Goal: Task Accomplishment & Management: Use online tool/utility

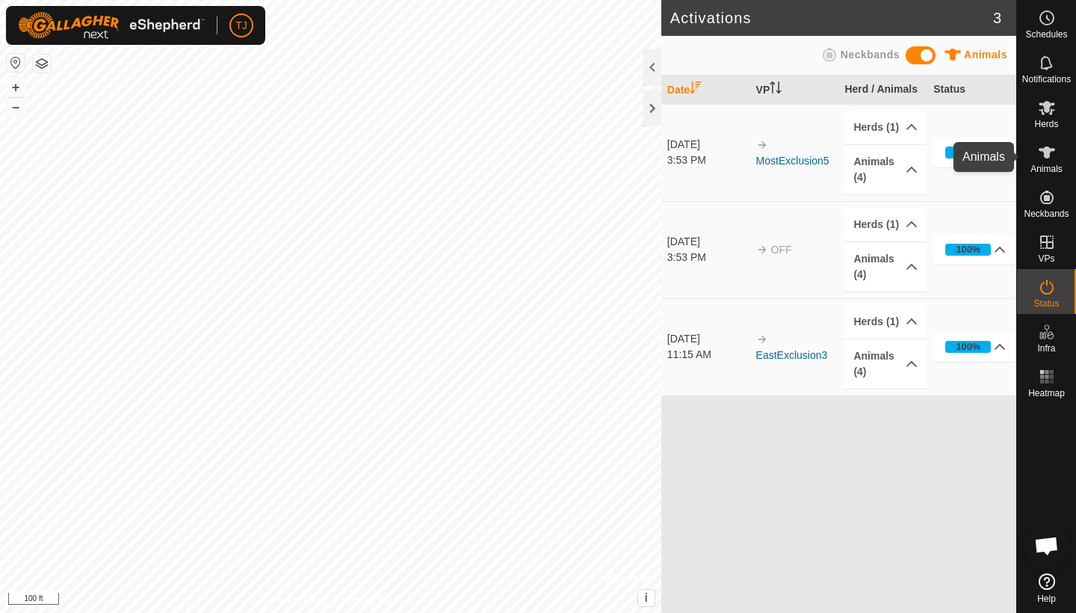
click at [1051, 154] on icon at bounding box center [1047, 153] width 18 height 18
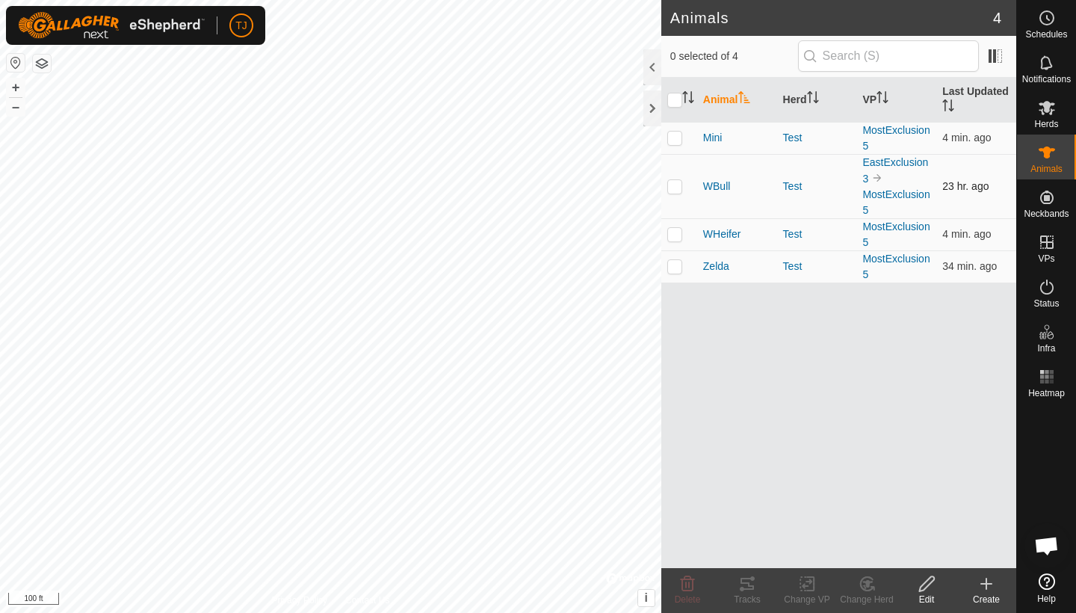
click at [677, 185] on p-checkbox at bounding box center [675, 186] width 15 height 12
checkbox input "true"
click at [813, 589] on icon at bounding box center [807, 584] width 19 height 18
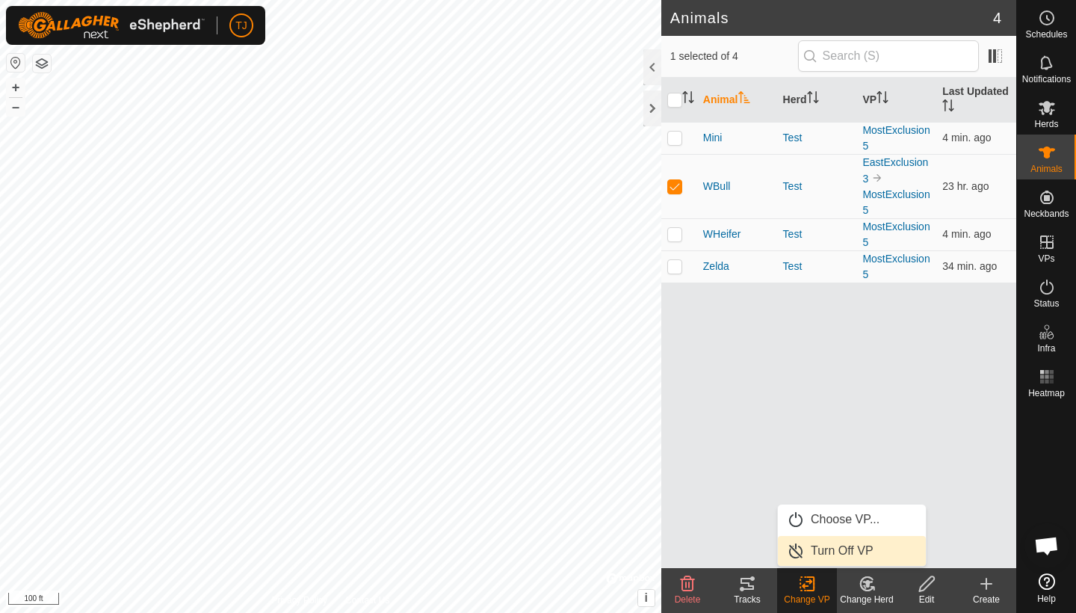
click at [845, 551] on link "Turn Off VP" at bounding box center [852, 551] width 148 height 30
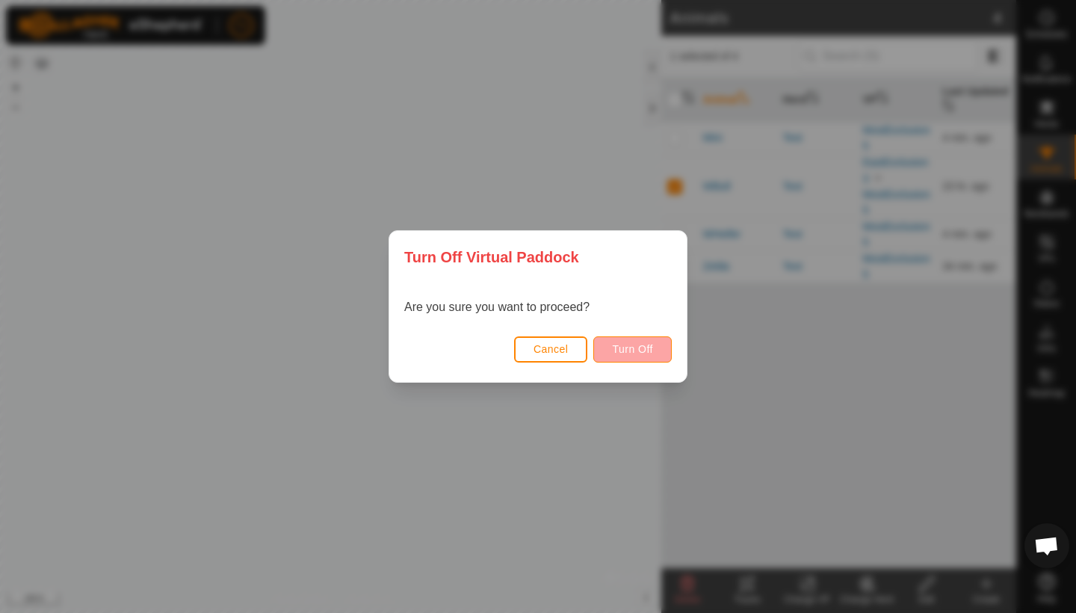
click at [646, 346] on span "Turn Off" at bounding box center [632, 349] width 41 height 12
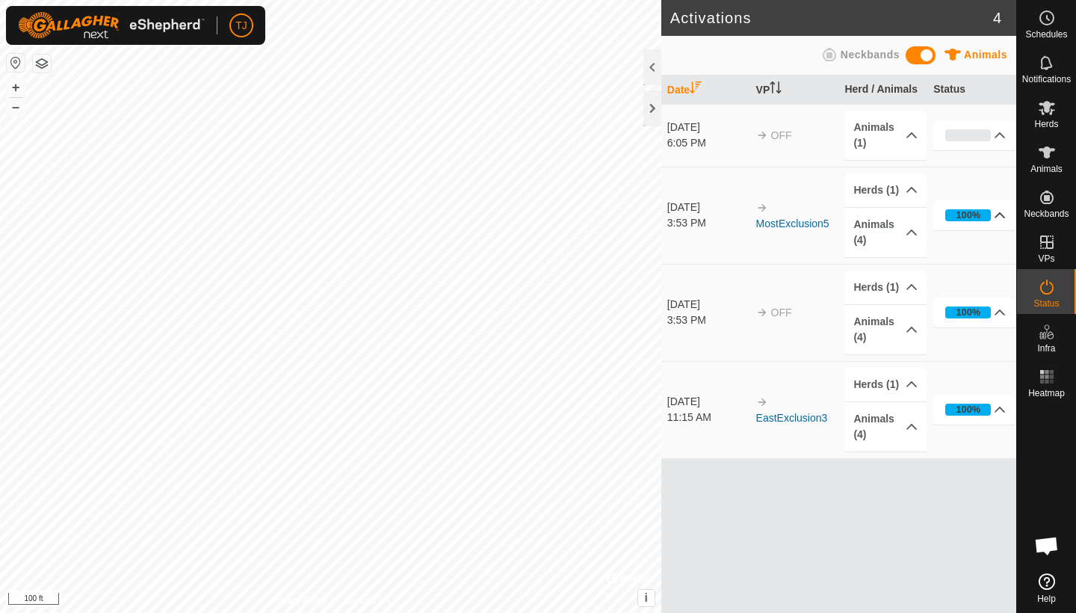
click at [1002, 213] on p-accordion-header "100%" at bounding box center [974, 215] width 81 height 30
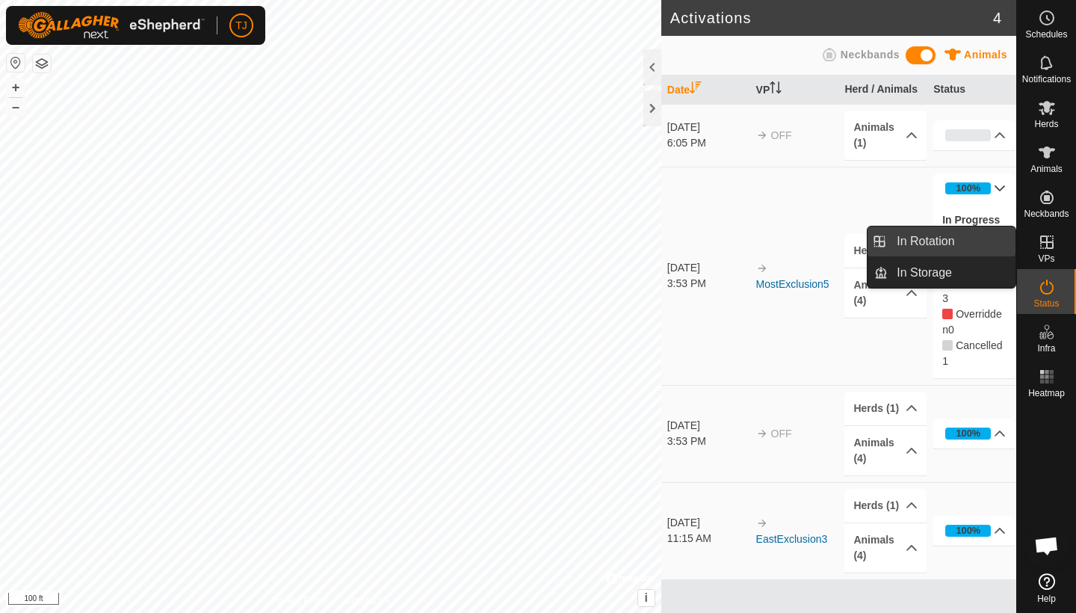
click at [966, 243] on link "In Rotation" at bounding box center [952, 242] width 128 height 30
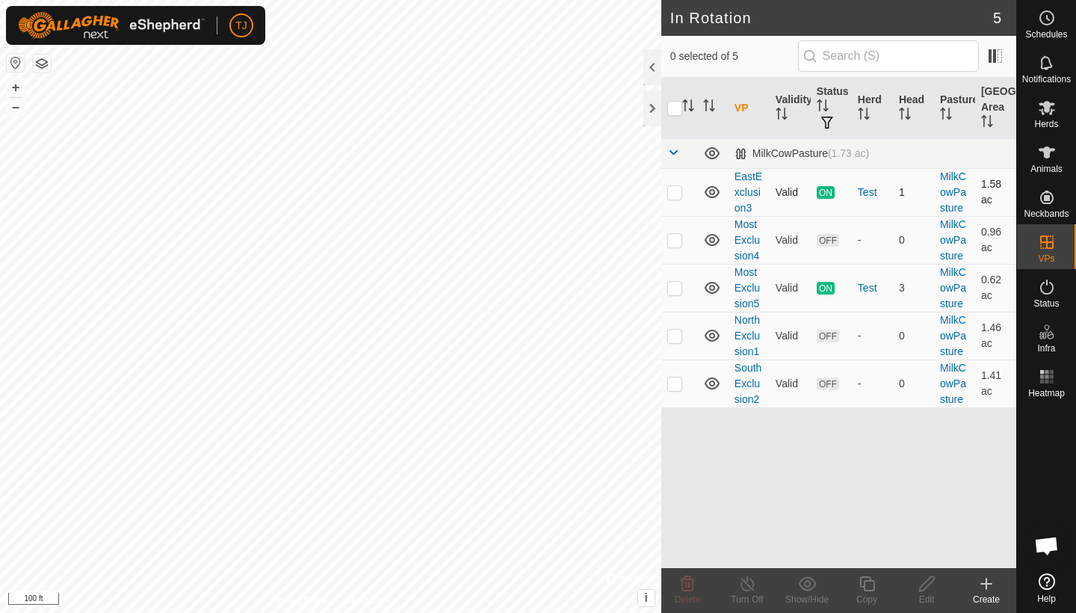
click at [675, 194] on p-checkbox at bounding box center [675, 192] width 15 height 12
checkbox input "true"
click at [747, 588] on icon at bounding box center [748, 584] width 19 height 18
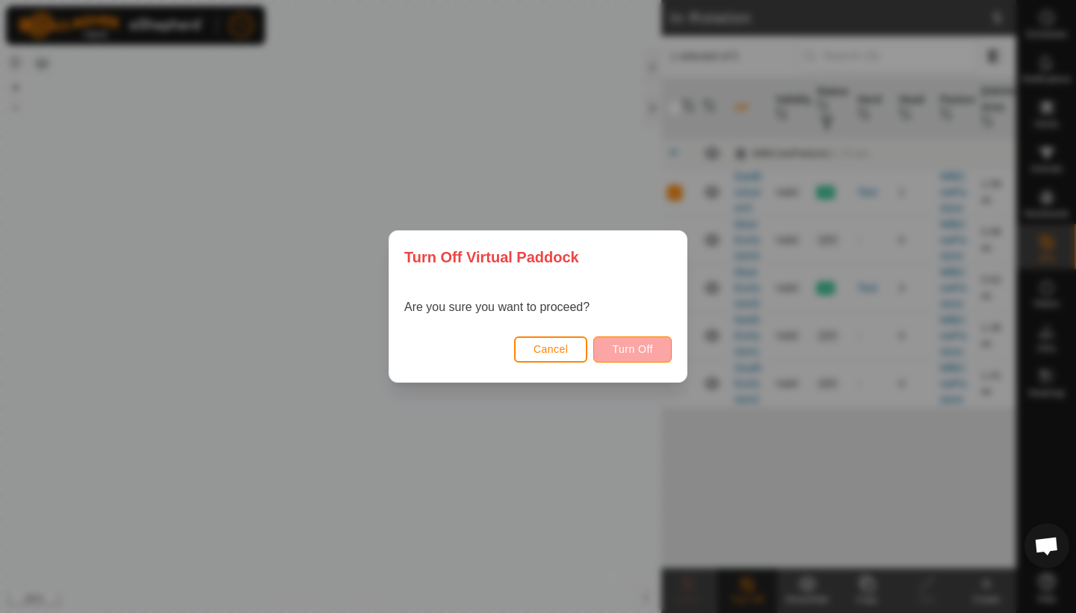
click at [625, 348] on span "Turn Off" at bounding box center [632, 349] width 41 height 12
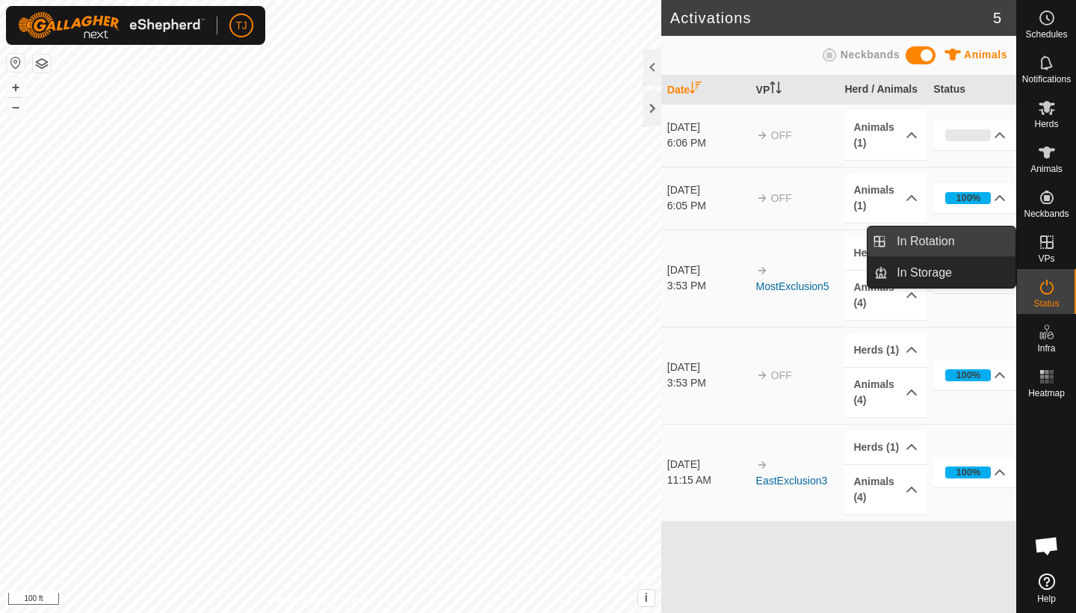
click at [968, 235] on link "In Rotation" at bounding box center [952, 242] width 128 height 30
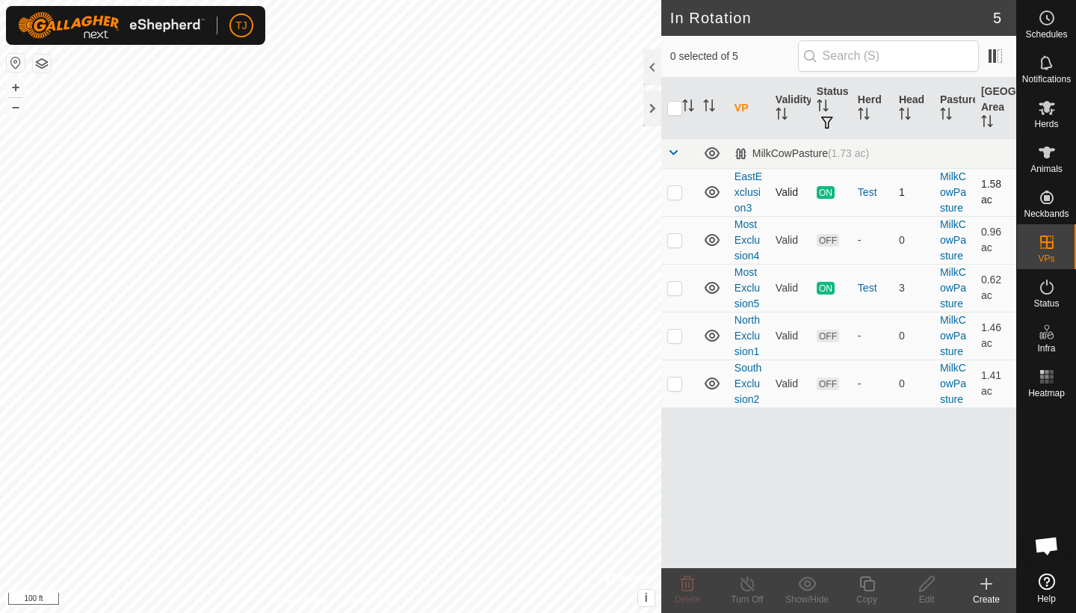
click at [674, 196] on p-checkbox at bounding box center [675, 192] width 15 height 12
checkbox input "true"
click at [1048, 294] on icon at bounding box center [1047, 287] width 13 height 15
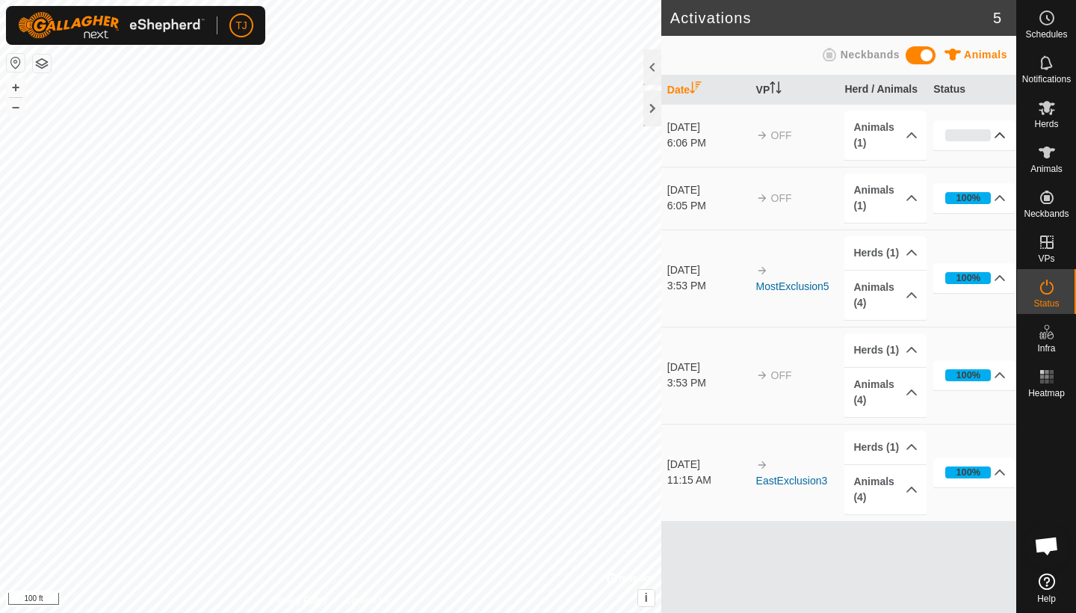
click at [1002, 137] on p-accordion-header "0%" at bounding box center [974, 135] width 81 height 30
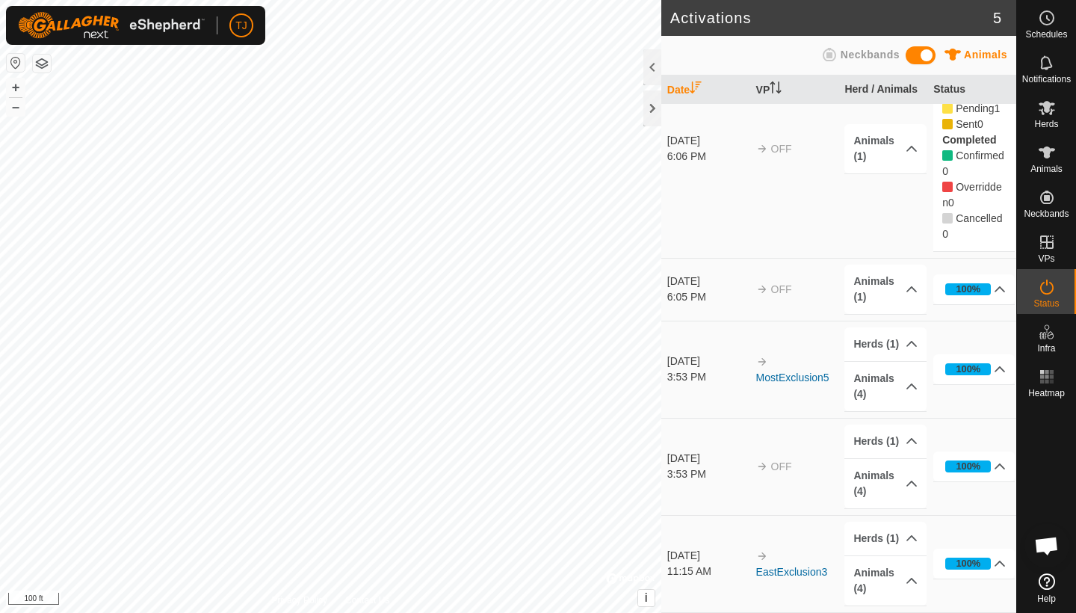
scroll to position [64, 0]
click at [1044, 151] on icon at bounding box center [1047, 153] width 16 height 12
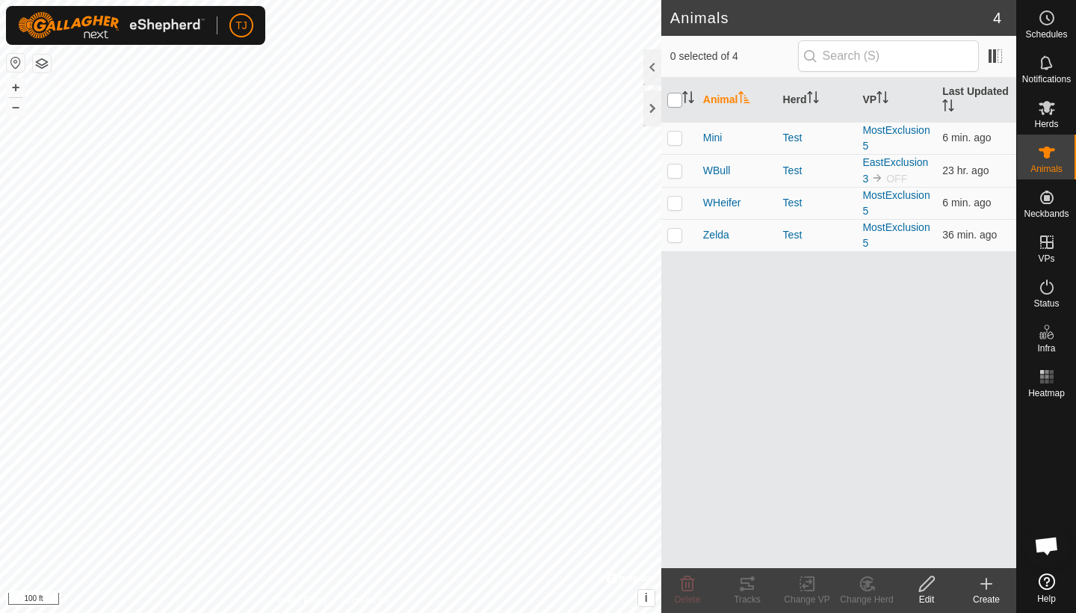
click at [677, 104] on input "checkbox" at bounding box center [675, 100] width 15 height 15
checkbox input "true"
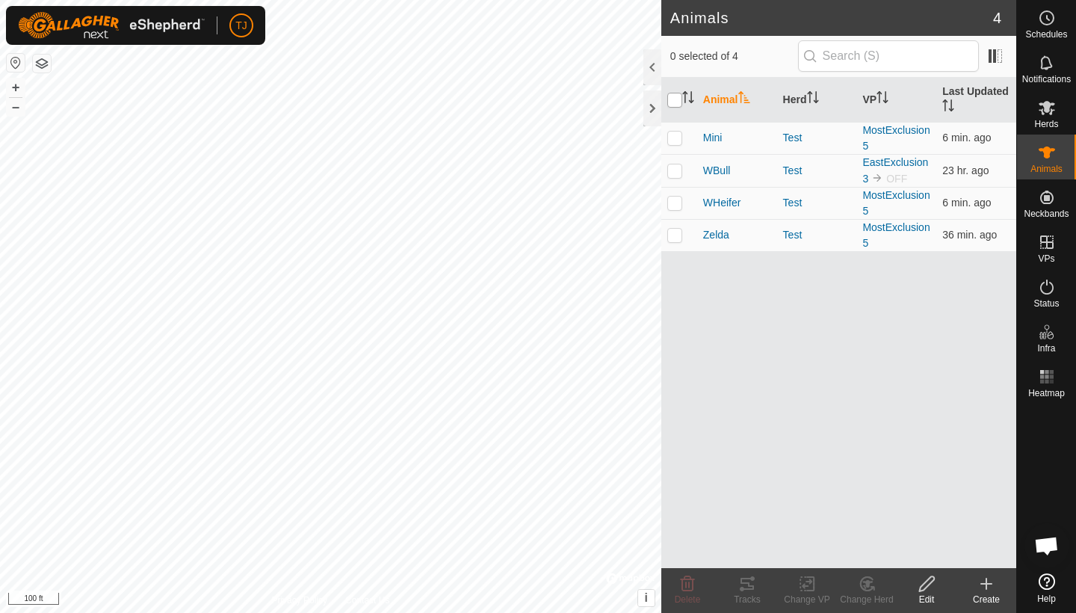
checkbox input "true"
click at [748, 589] on icon at bounding box center [747, 584] width 13 height 12
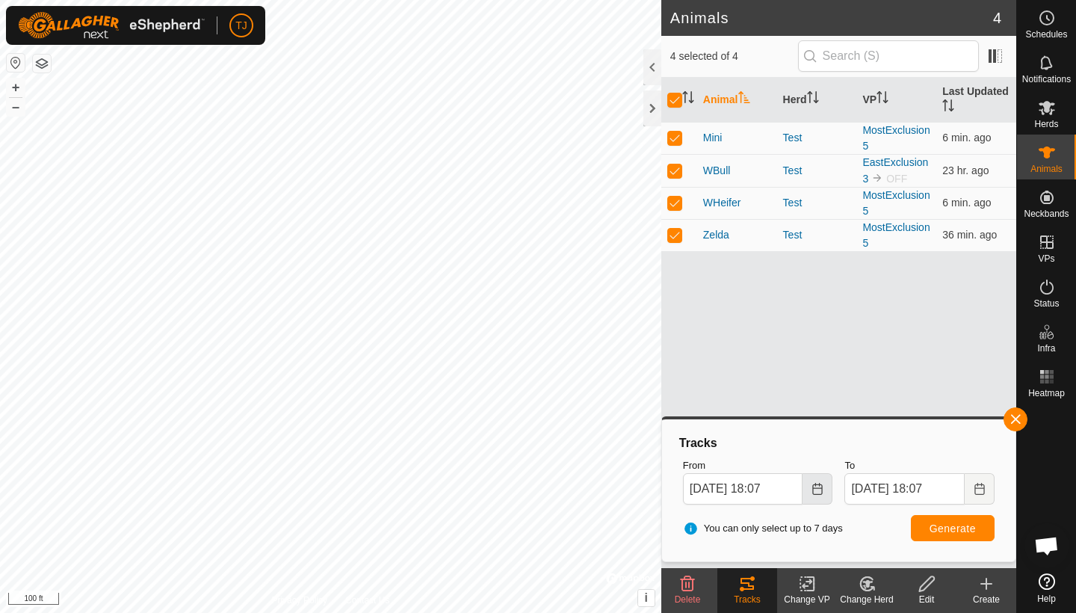
click at [817, 490] on icon "Choose Date" at bounding box center [818, 489] width 12 height 12
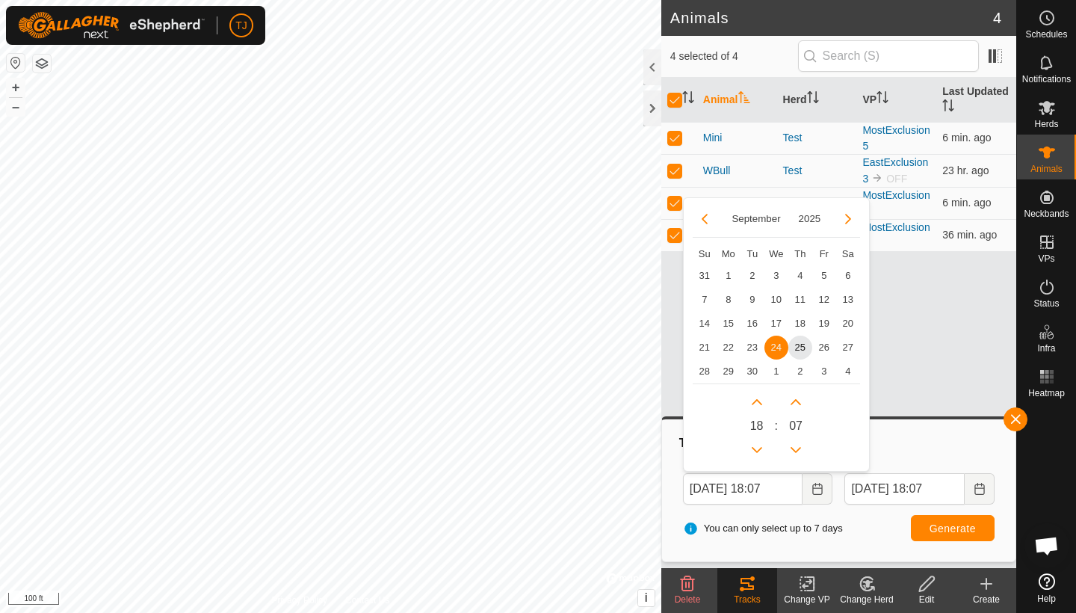
click at [934, 529] on span "Generate" at bounding box center [953, 529] width 46 height 12
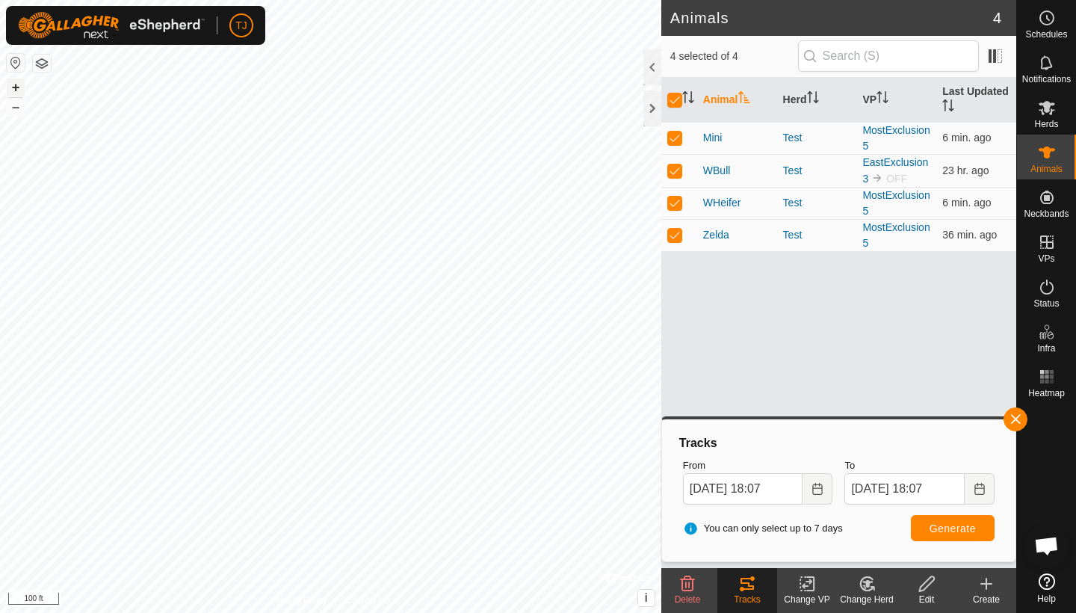
click at [17, 90] on button "+" at bounding box center [16, 87] width 18 height 18
click at [818, 485] on icon "Choose Date" at bounding box center [818, 489] width 12 height 12
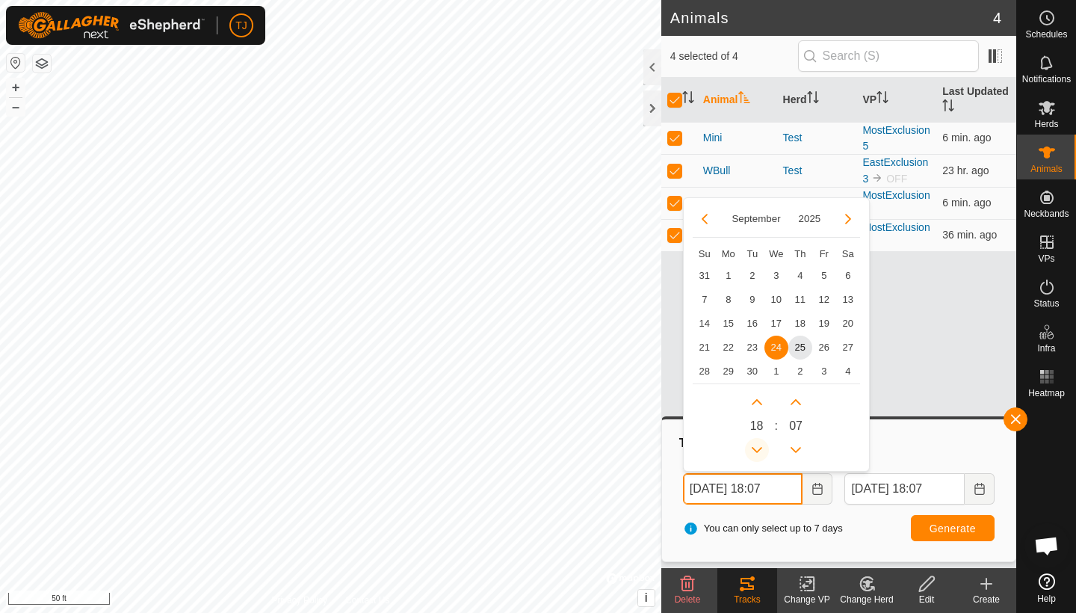
click at [759, 449] on button "Previous Hour" at bounding box center [757, 450] width 24 height 24
click at [759, 449] on icon "Previous Hour" at bounding box center [757, 450] width 10 height 6
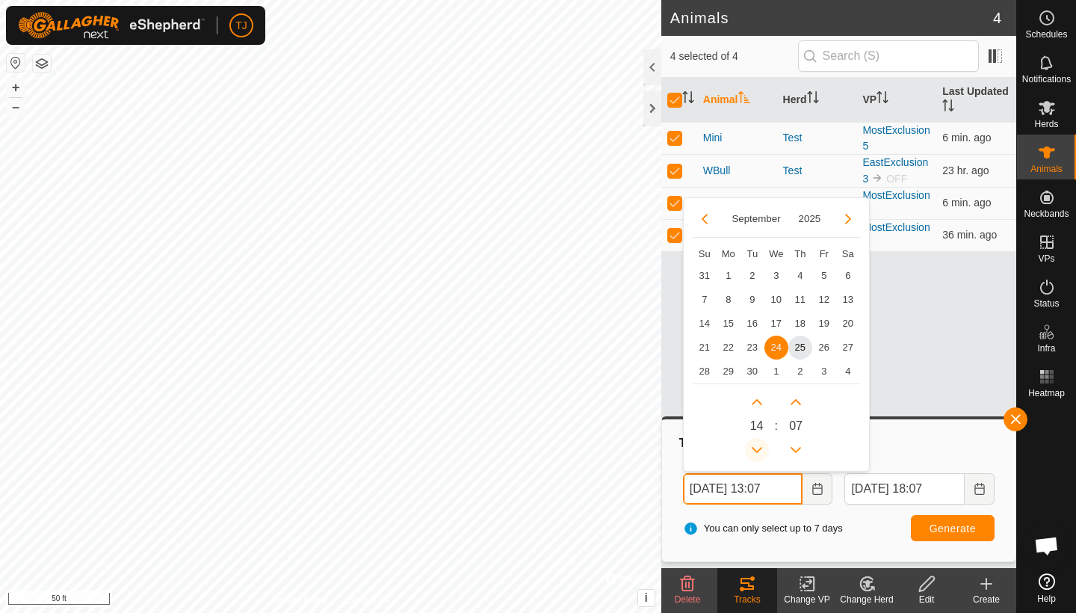
click at [759, 449] on icon "Previous Hour" at bounding box center [757, 450] width 10 height 6
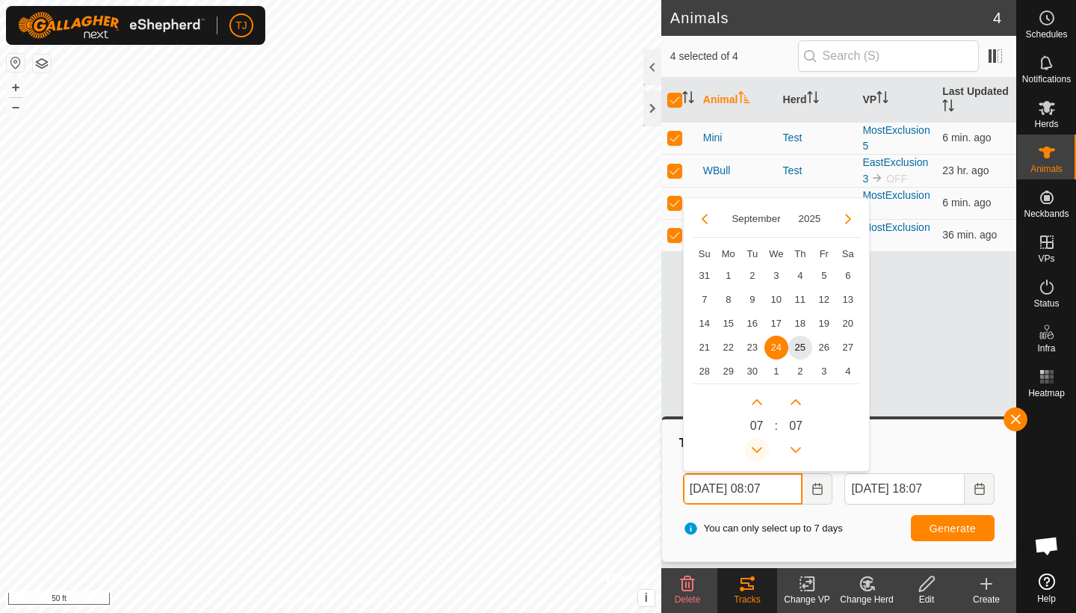
click at [759, 449] on icon "Previous Hour" at bounding box center [757, 450] width 10 height 6
click at [802, 345] on span "25" at bounding box center [801, 348] width 24 height 24
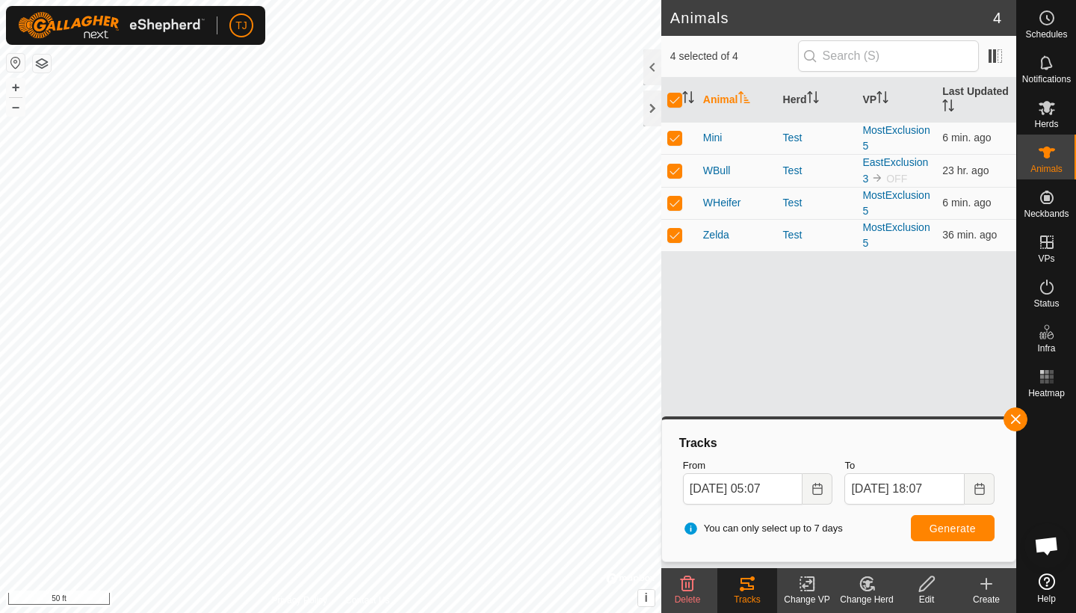
click at [942, 532] on span "Generate" at bounding box center [953, 529] width 46 height 12
click at [816, 487] on icon "Choose Date" at bounding box center [818, 489] width 10 height 12
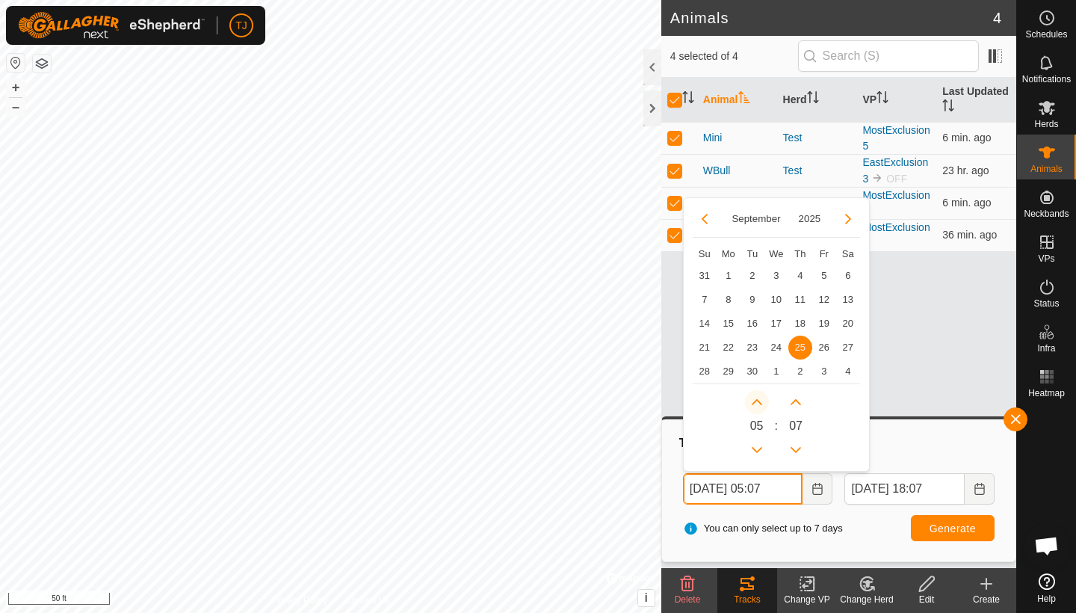
click at [758, 397] on icon "Next Hour" at bounding box center [757, 402] width 12 height 12
click at [758, 397] on button "Next Hour" at bounding box center [757, 402] width 24 height 24
click at [758, 397] on icon "Next Hour" at bounding box center [757, 402] width 12 height 12
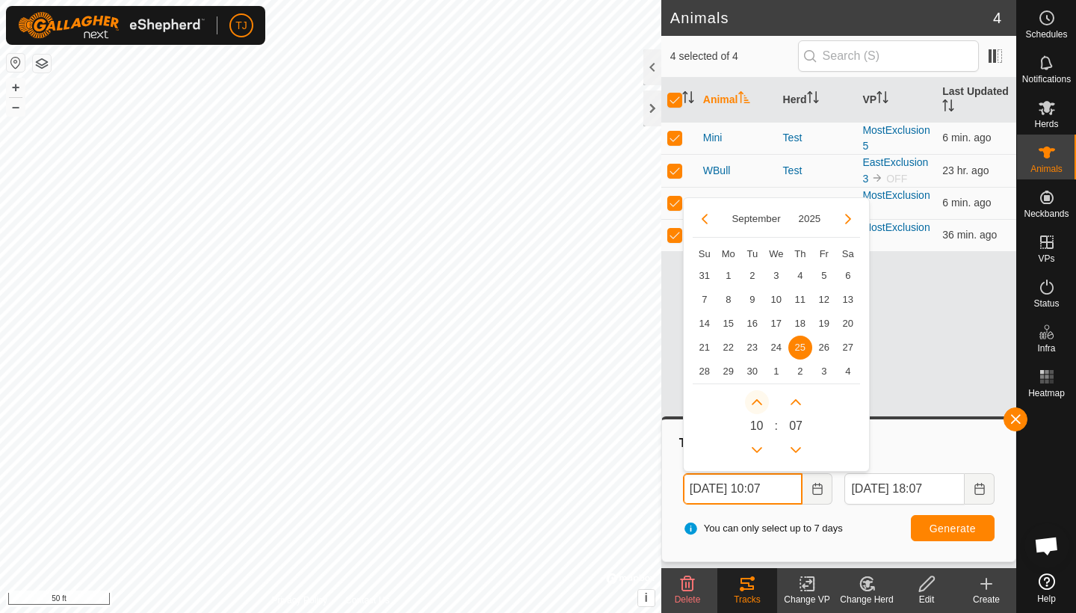
click at [758, 397] on icon "Next Hour" at bounding box center [757, 402] width 12 height 12
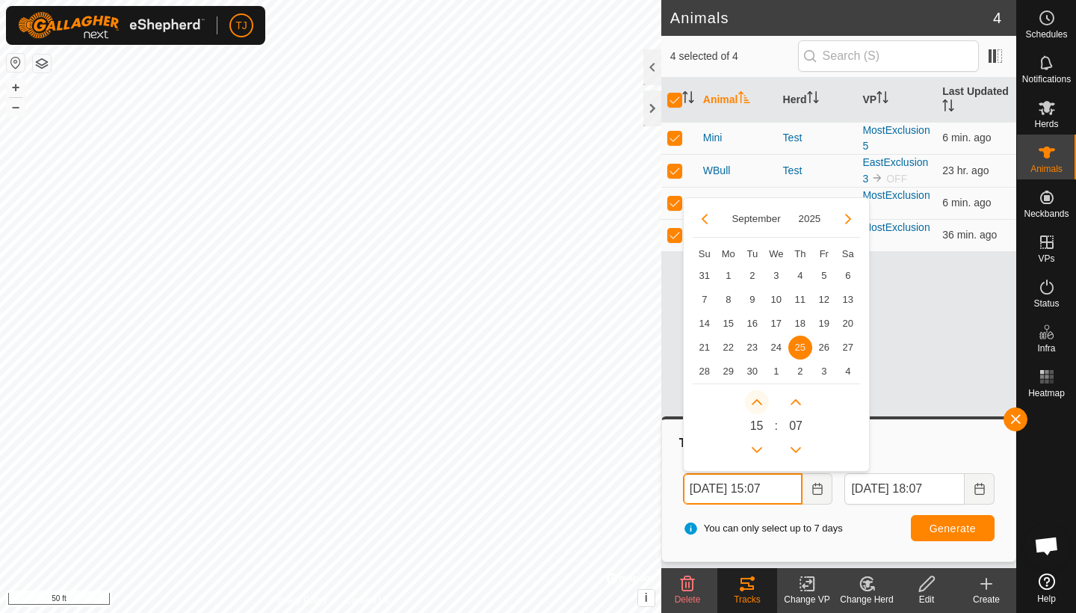
click at [758, 397] on icon "Next Hour" at bounding box center [757, 402] width 12 height 12
click at [758, 397] on button "Next Hour" at bounding box center [757, 402] width 24 height 24
click at [758, 446] on button "Previous Hour" at bounding box center [757, 450] width 24 height 24
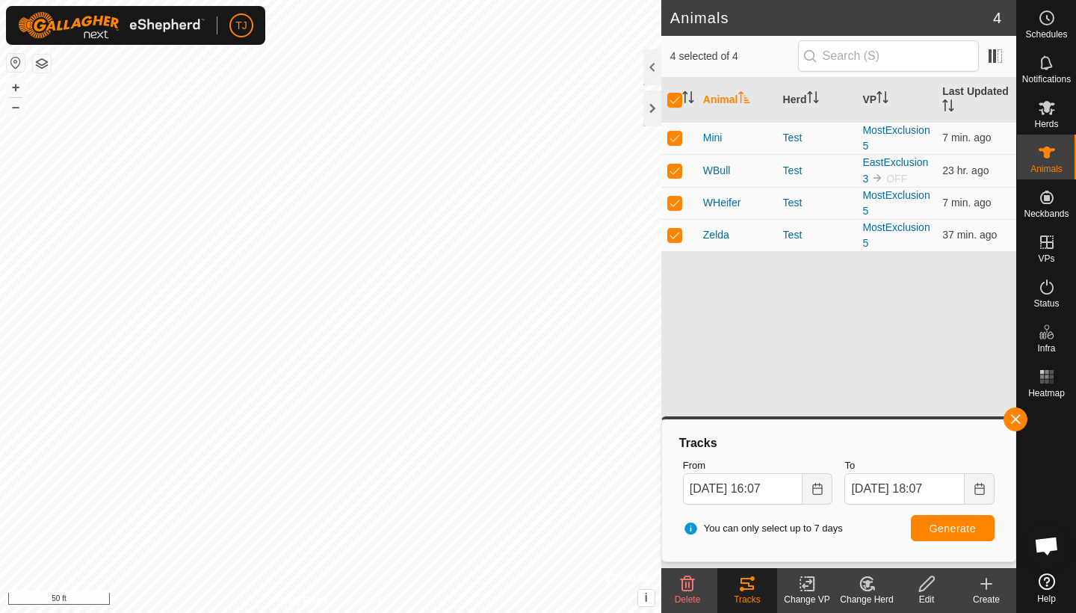
click at [947, 526] on span "Generate" at bounding box center [953, 529] width 46 height 12
click at [811, 483] on button "Choose Date" at bounding box center [818, 488] width 30 height 31
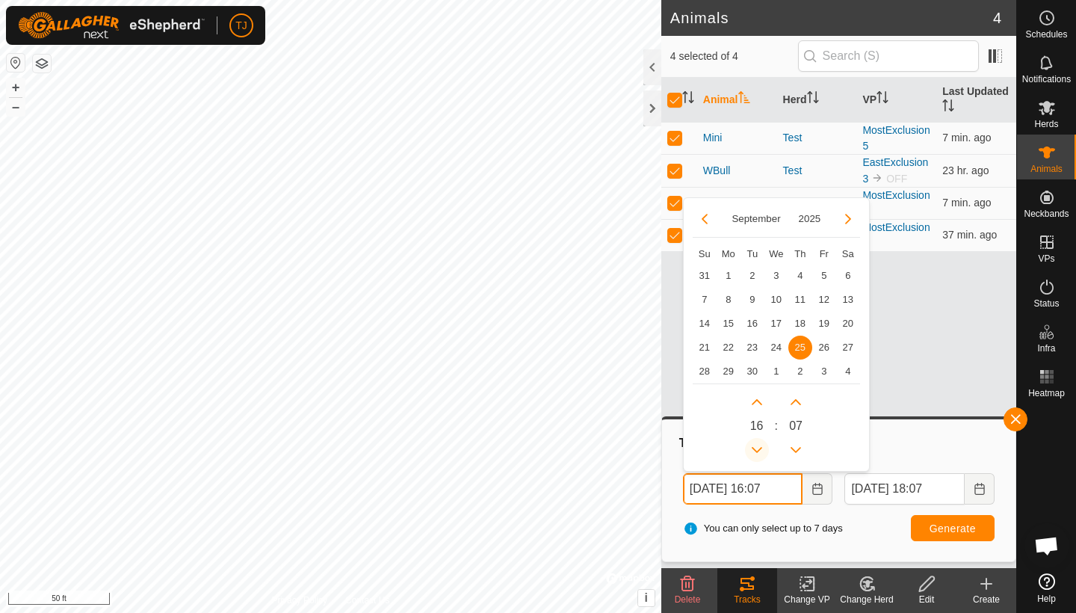
click at [759, 448] on icon "Previous Hour" at bounding box center [757, 450] width 12 height 12
type input "Sep 25, 2025 15:07"
click at [943, 526] on span "Generate" at bounding box center [953, 529] width 46 height 12
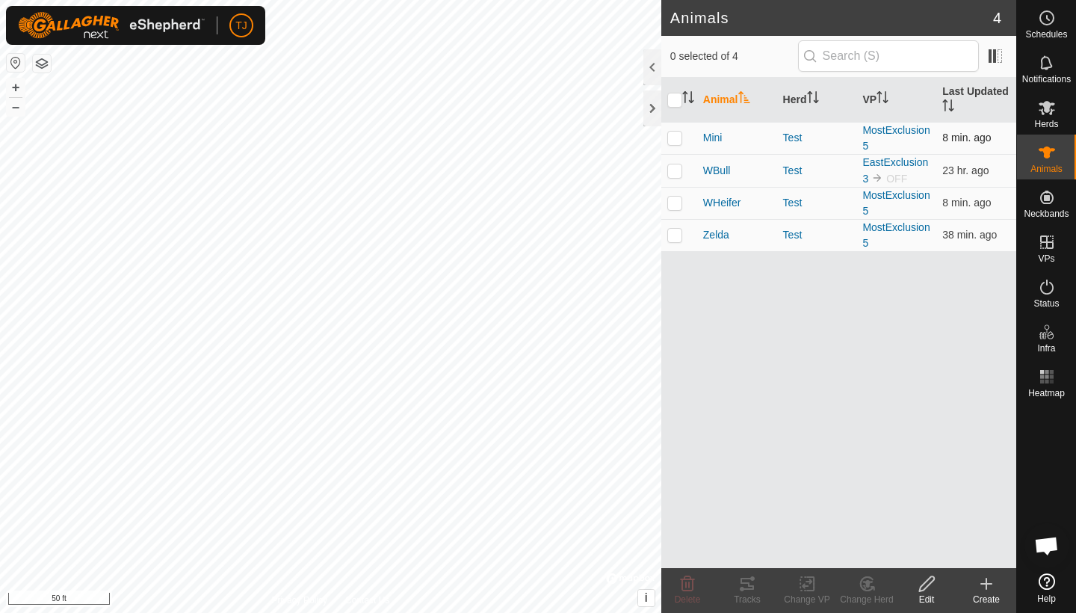
click at [679, 137] on p-checkbox at bounding box center [675, 138] width 15 height 12
checkbox input "true"
click at [677, 206] on p-checkbox at bounding box center [675, 203] width 15 height 12
checkbox input "true"
click at [677, 238] on p-checkbox at bounding box center [675, 235] width 15 height 12
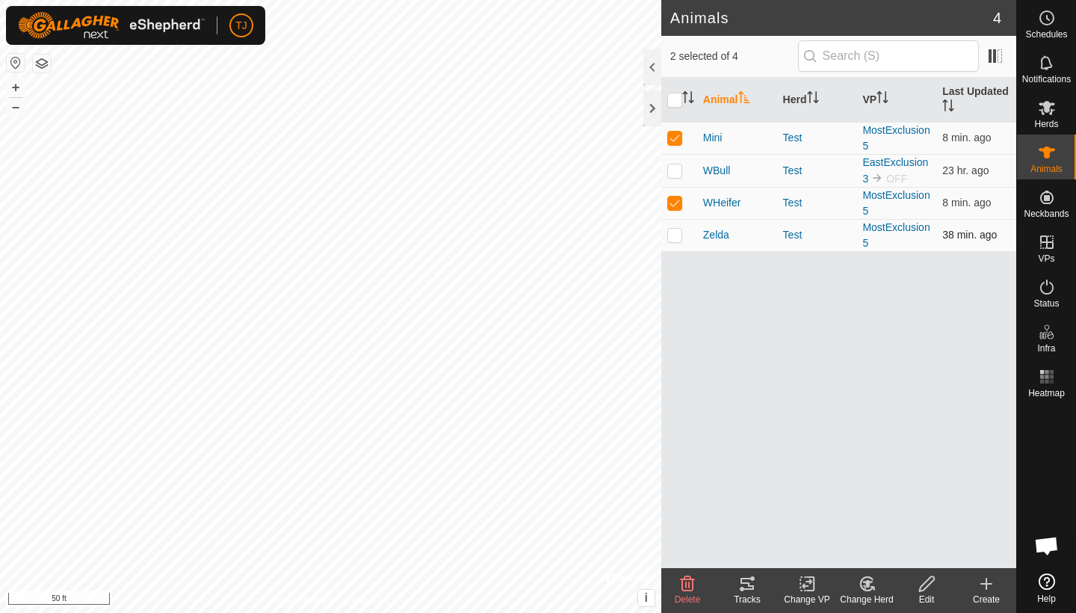
checkbox input "true"
click at [747, 588] on icon at bounding box center [747, 584] width 13 height 12
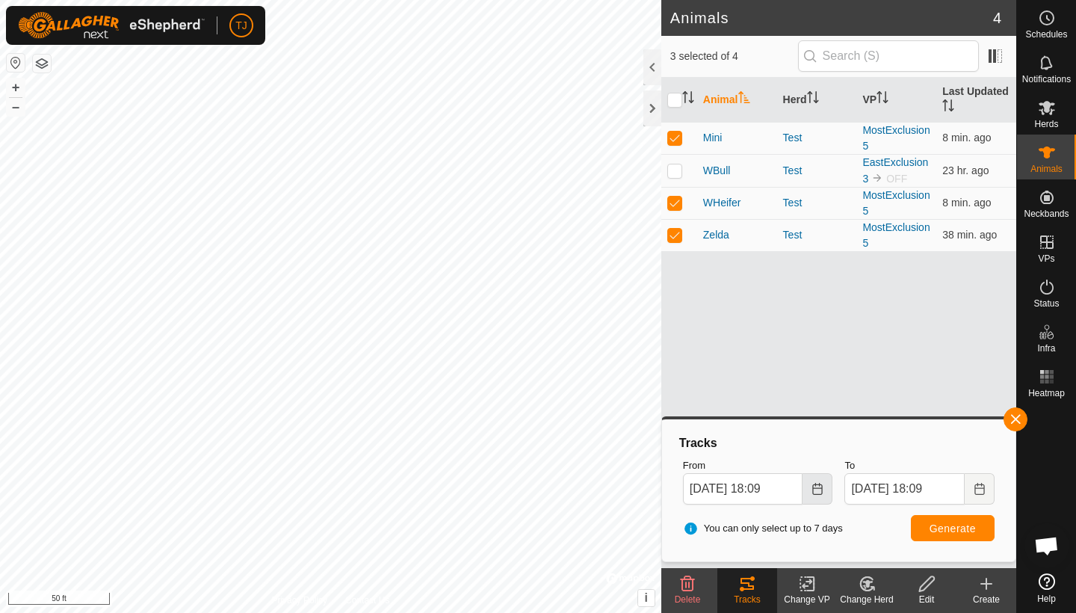
click at [816, 494] on button "Choose Date" at bounding box center [818, 488] width 30 height 31
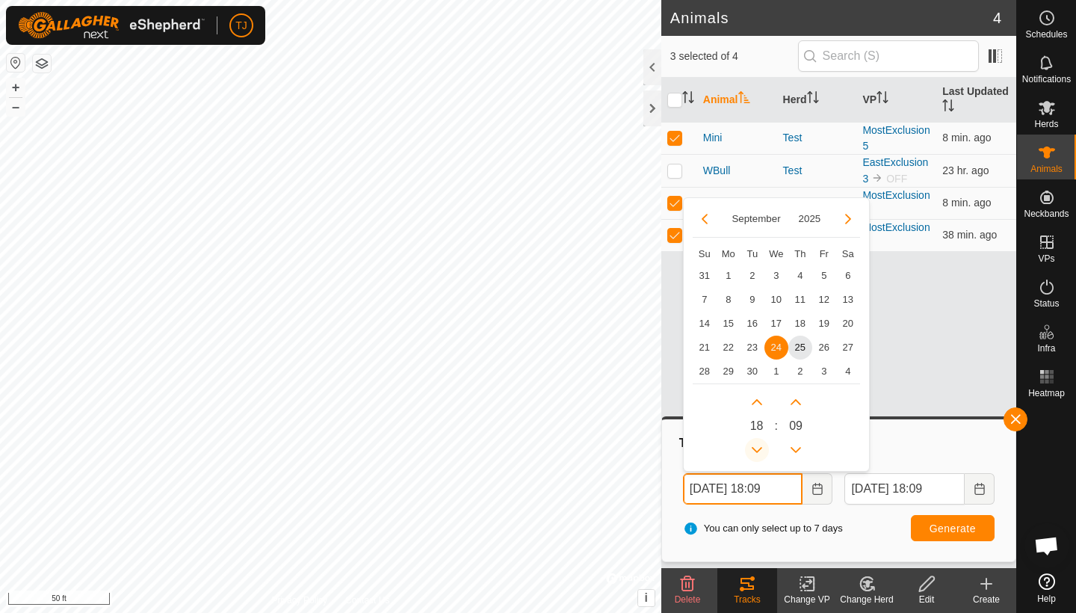
click at [757, 446] on button "Previous Hour" at bounding box center [757, 450] width 24 height 24
click at [800, 351] on span "25" at bounding box center [801, 348] width 24 height 24
type input "Sep 25, 2025 15:09"
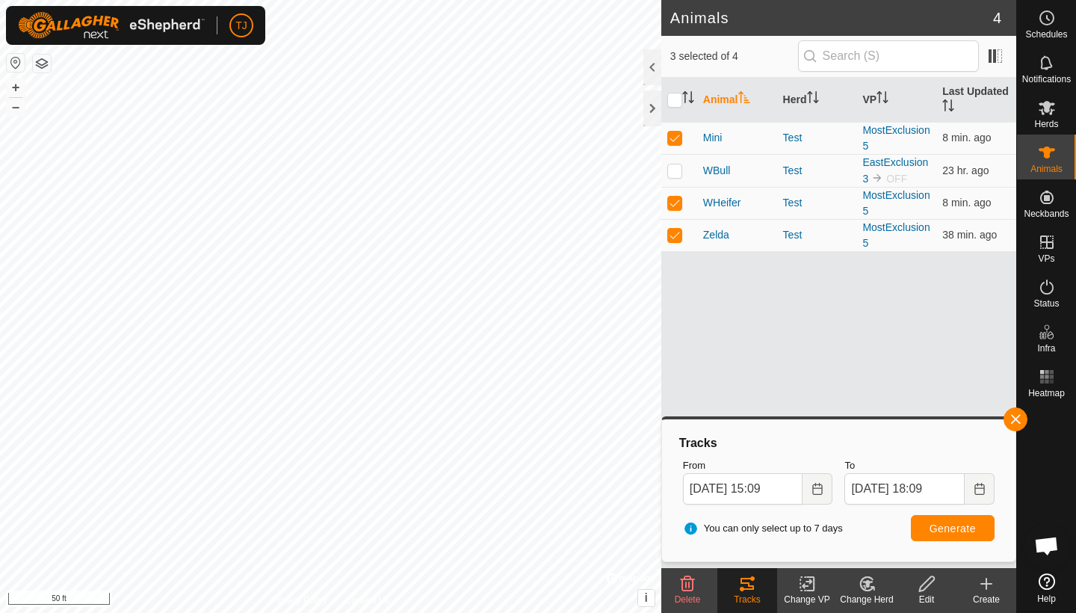
click at [952, 525] on span "Generate" at bounding box center [953, 529] width 46 height 12
click at [1047, 296] on es-activation-svg-icon at bounding box center [1047, 287] width 27 height 24
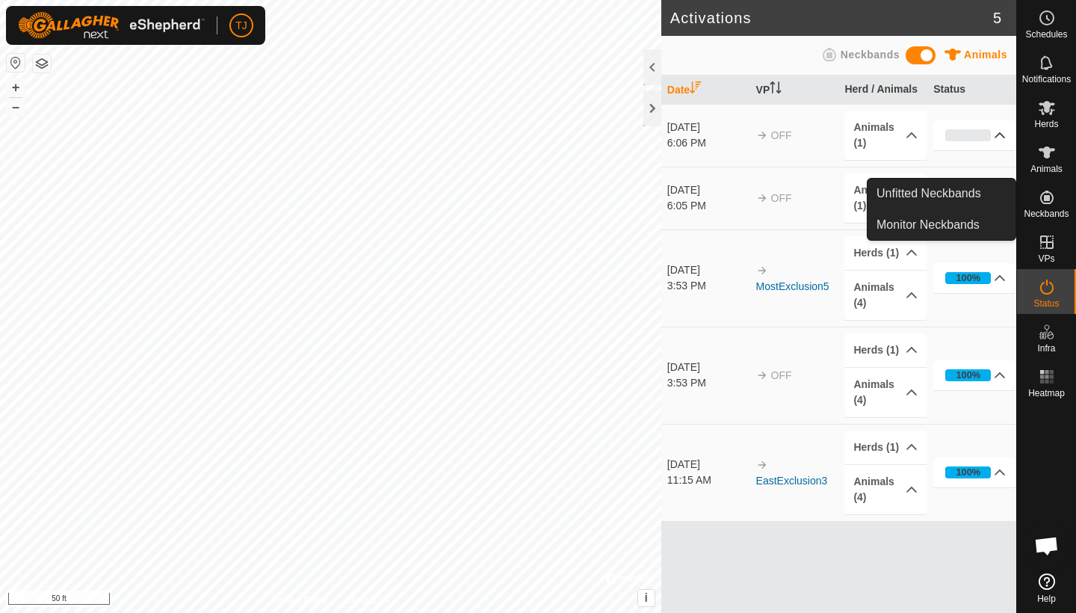
click at [1001, 132] on p-accordion-header "0%" at bounding box center [974, 135] width 81 height 30
